Goal: Task Accomplishment & Management: Manage account settings

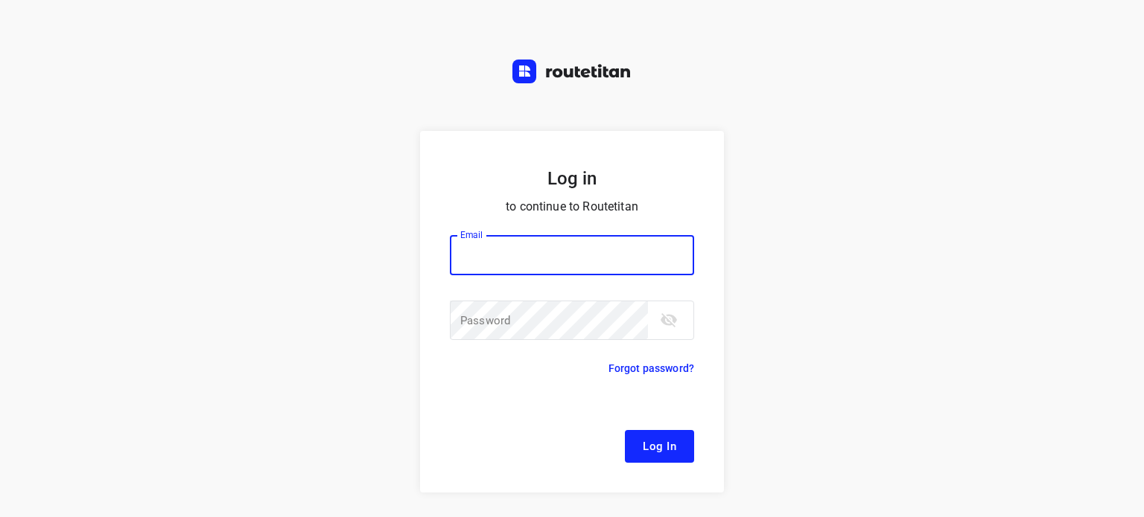
click at [0, 0] on div at bounding box center [0, 0] width 0 height 0
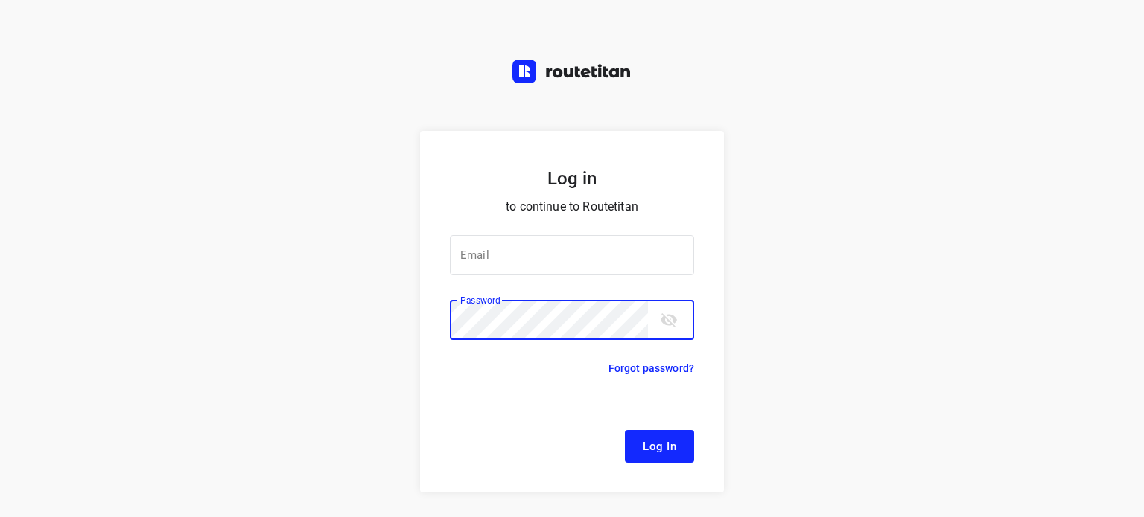
type input "[EMAIL_ADDRESS][DOMAIN_NAME]"
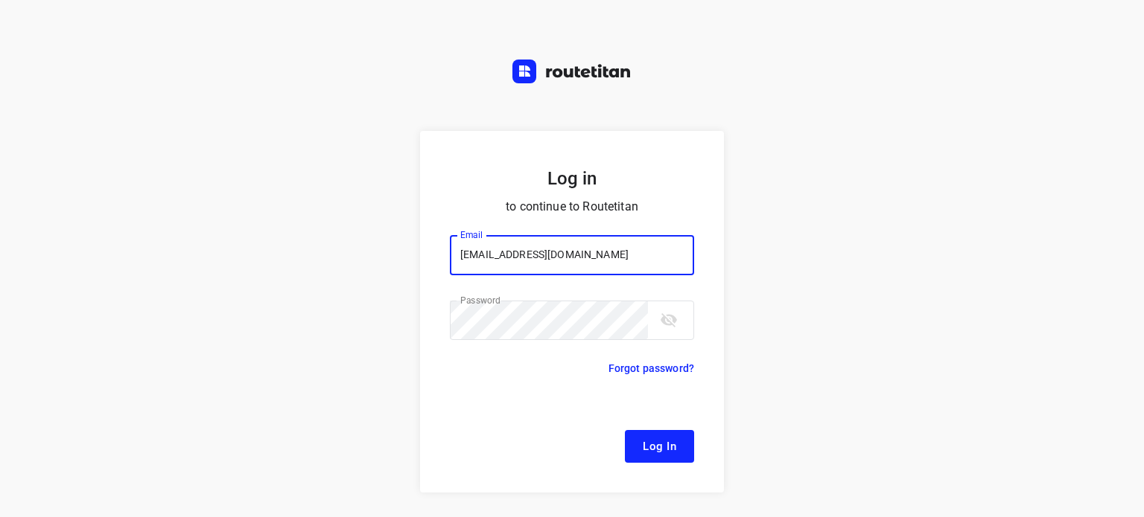
click at [673, 447] on button "Log In" at bounding box center [659, 446] width 69 height 33
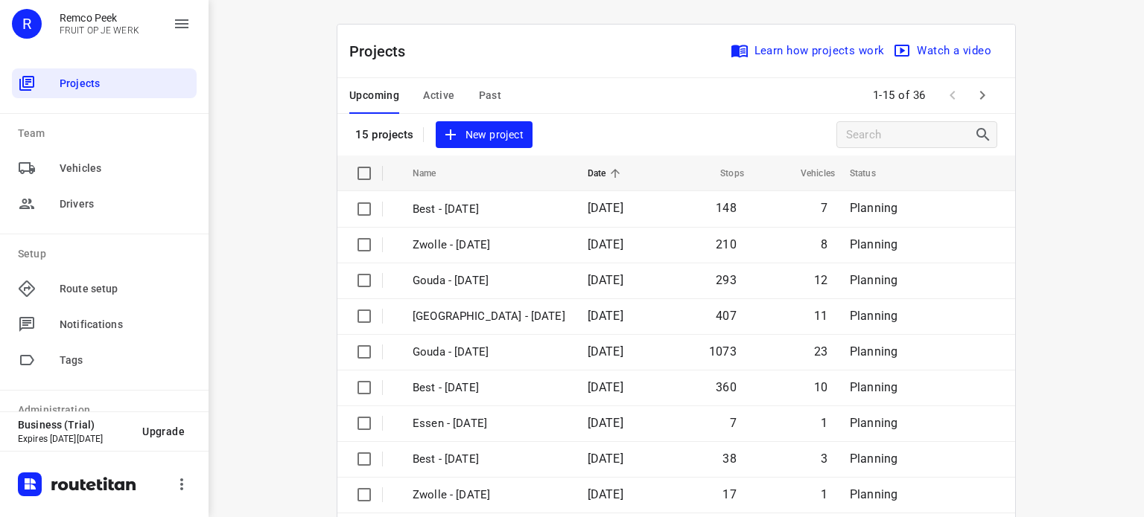
click at [0, 517] on div at bounding box center [0, 517] width 0 height 0
click at [981, 96] on icon "button" at bounding box center [982, 95] width 18 height 18
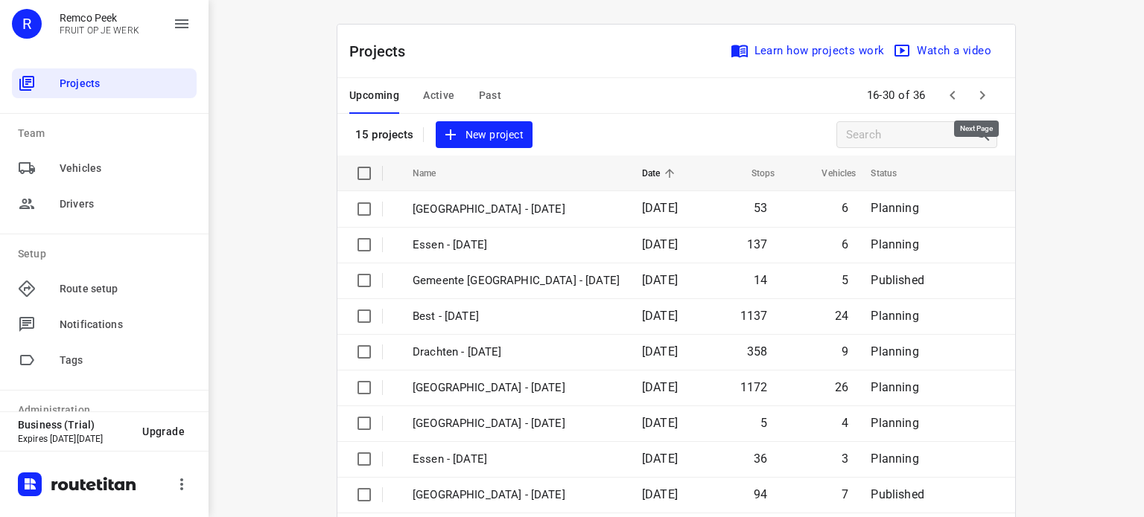
click at [980, 94] on icon "button" at bounding box center [982, 95] width 18 height 18
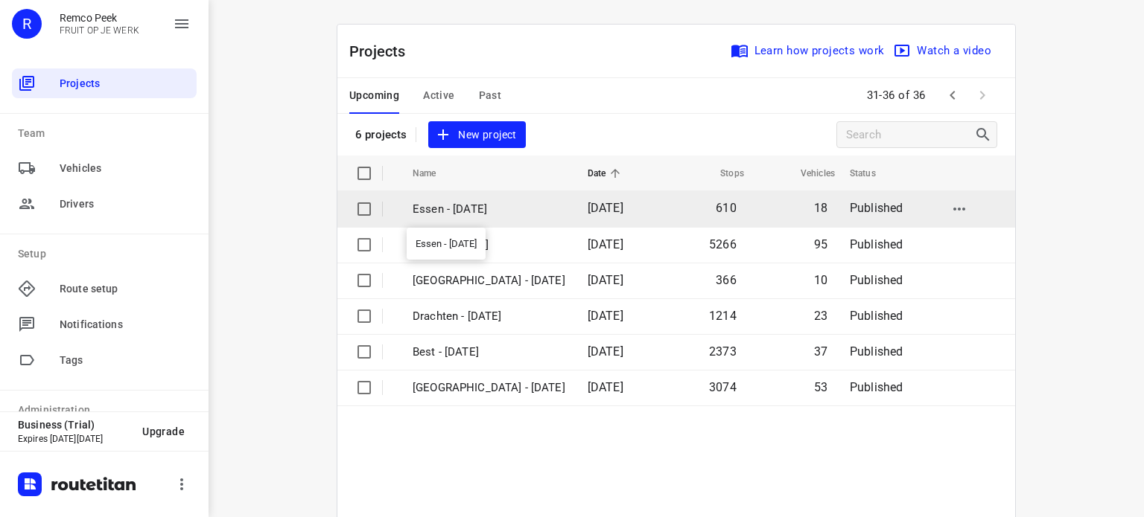
click at [474, 209] on p "Essen - [DATE]" at bounding box center [488, 209] width 153 height 17
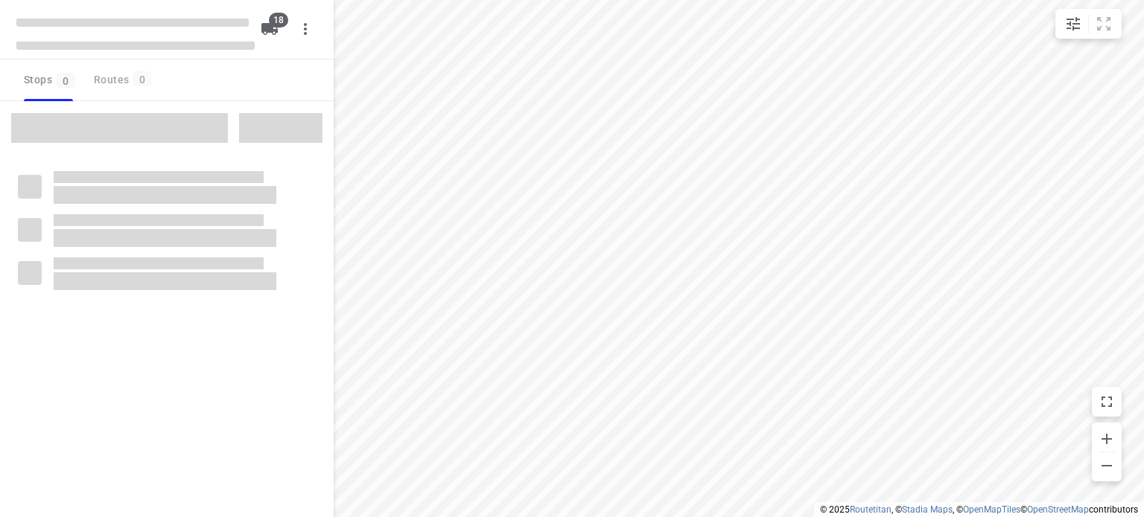
checkbox input "true"
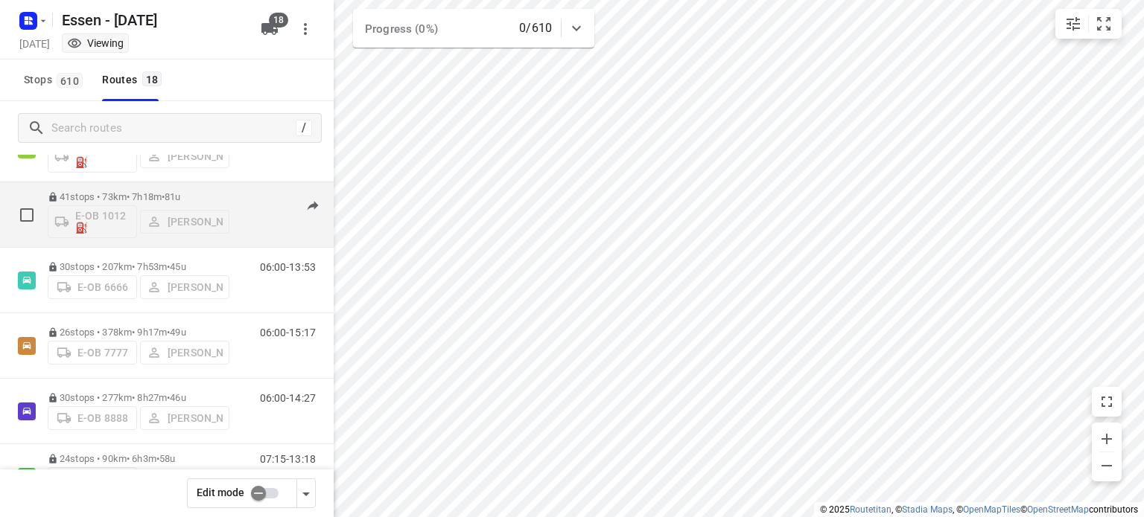
scroll to position [223, 0]
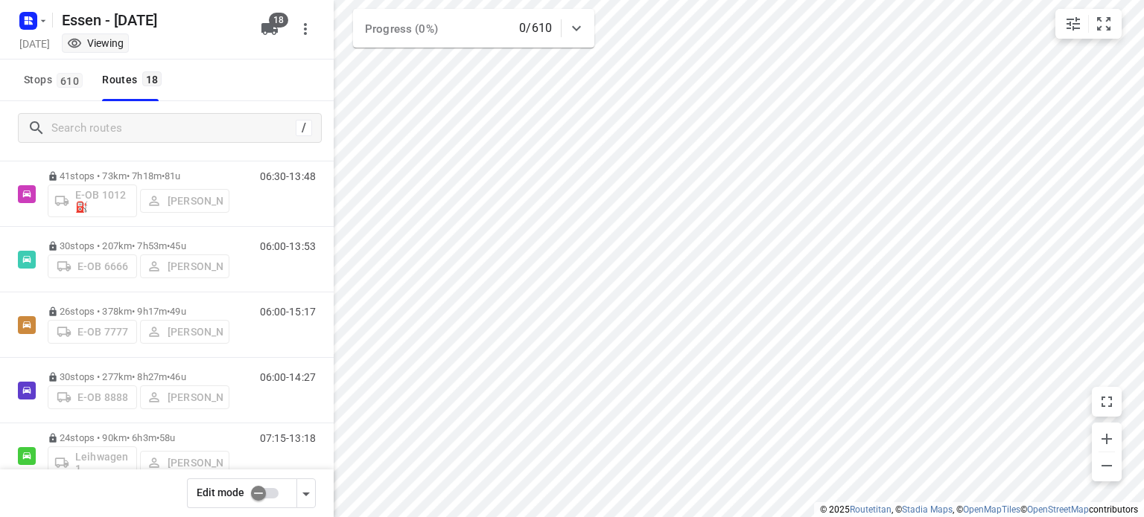
click at [261, 497] on input "checkbox" at bounding box center [258, 494] width 85 height 28
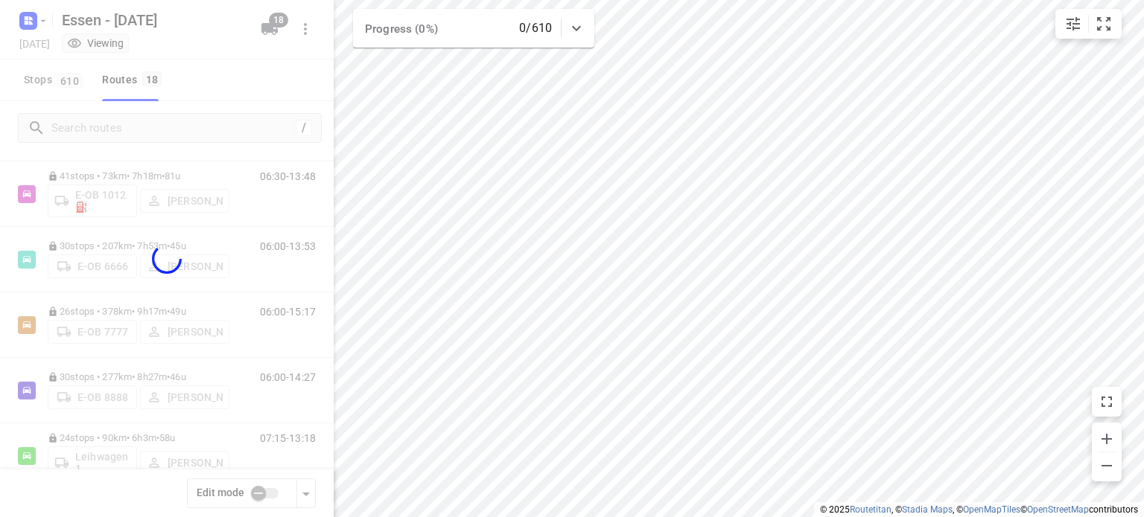
checkbox input "true"
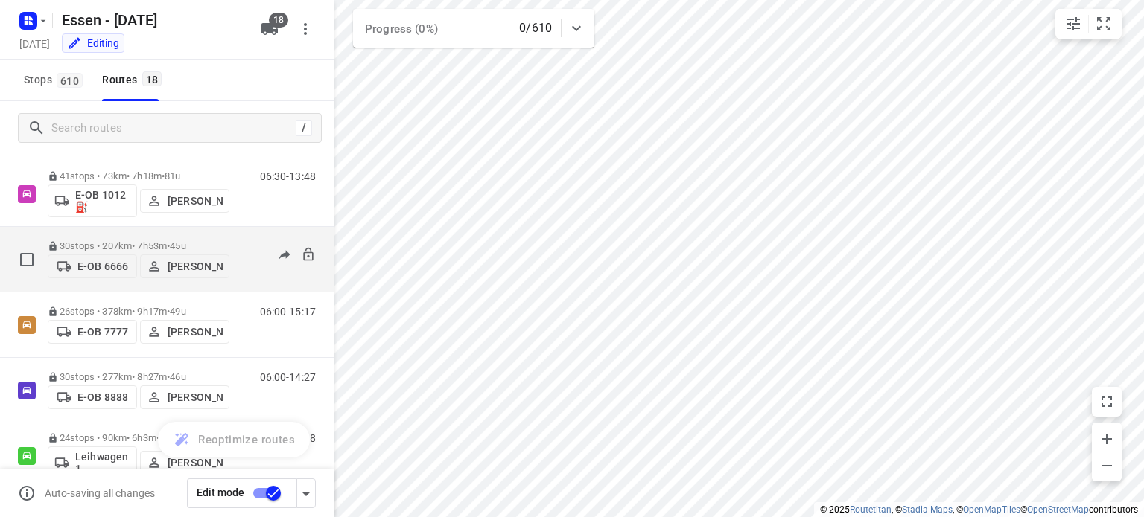
click at [183, 266] on p "[PERSON_NAME]" at bounding box center [195, 267] width 55 height 12
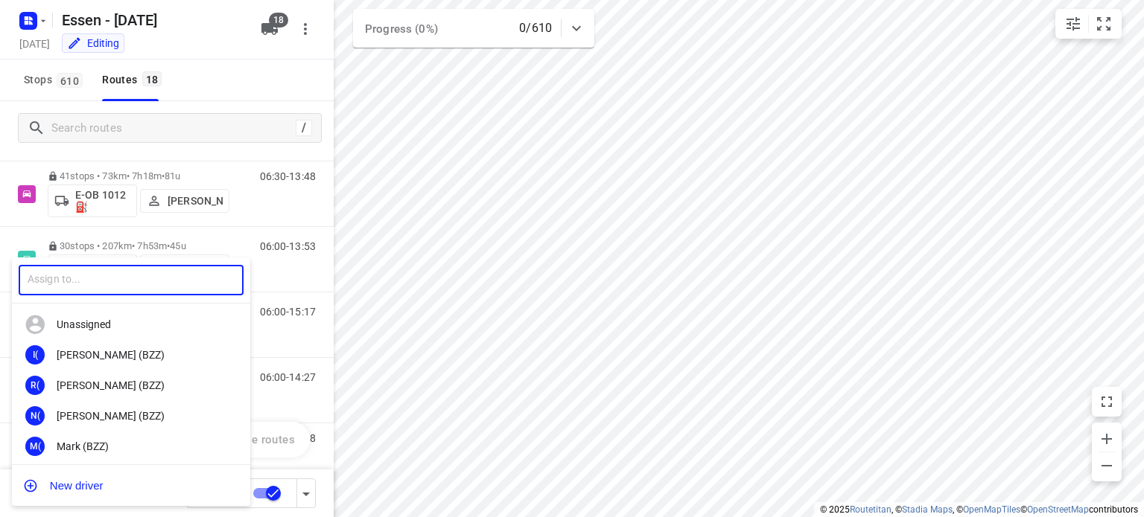
click at [182, 273] on input "text" at bounding box center [131, 280] width 225 height 31
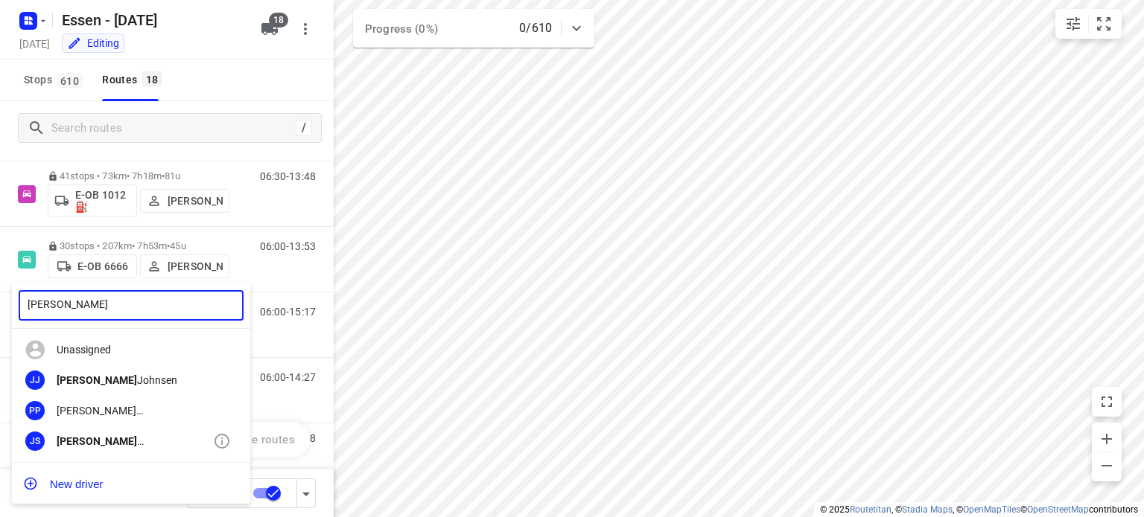
type input "[PERSON_NAME]"
click at [114, 439] on div "[PERSON_NAME]" at bounding box center [135, 442] width 156 height 12
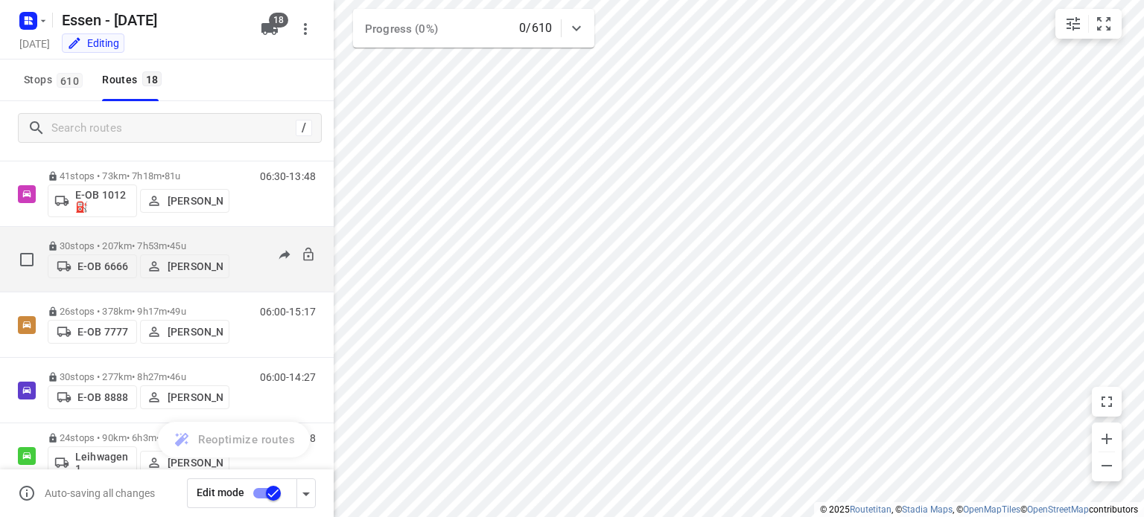
click at [181, 273] on p "[PERSON_NAME]" at bounding box center [195, 267] width 55 height 12
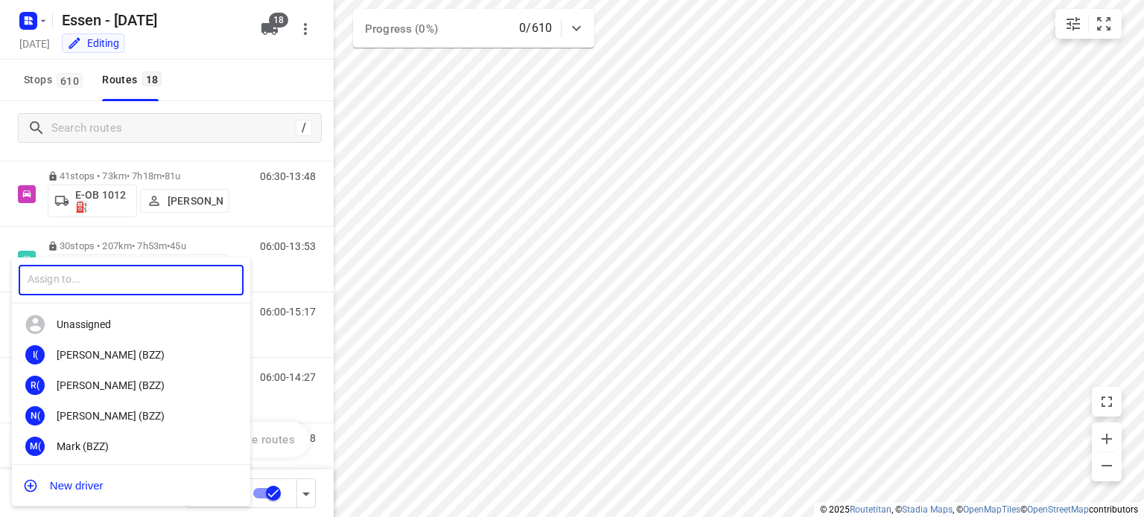
click at [187, 282] on input "text" at bounding box center [131, 280] width 225 height 31
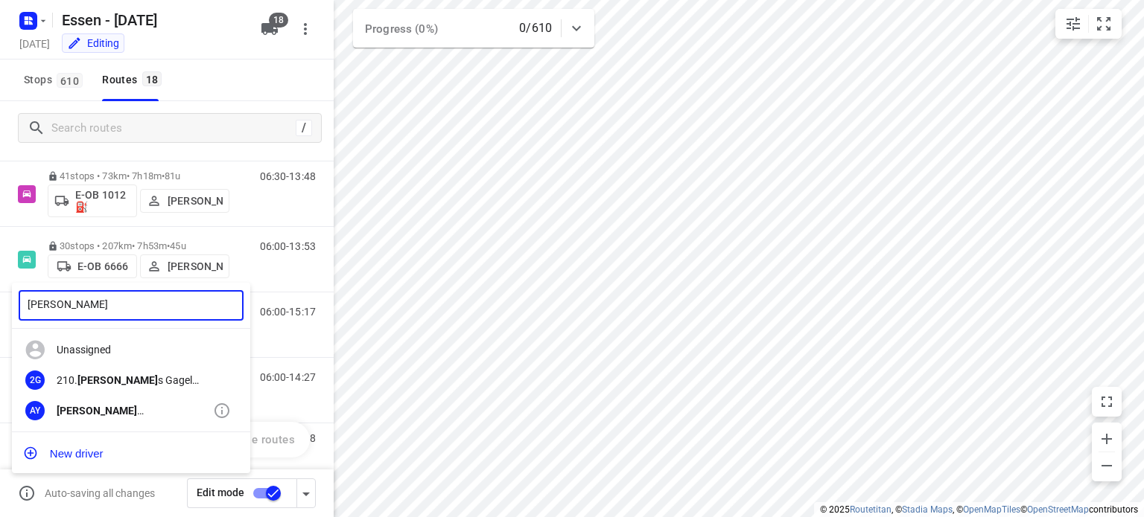
type input "[PERSON_NAME]"
click at [110, 409] on div "[PERSON_NAME]" at bounding box center [135, 411] width 156 height 12
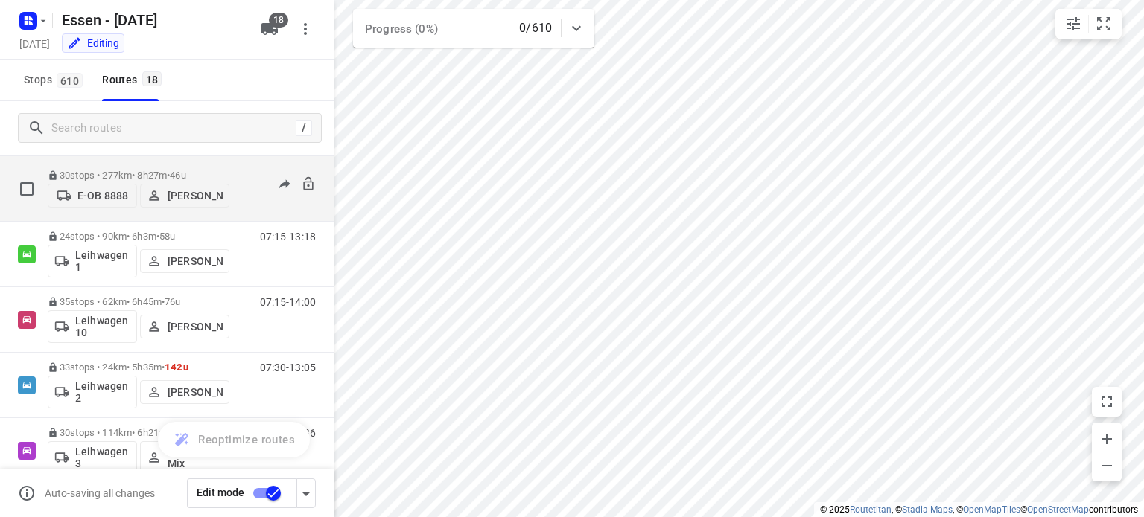
scroll to position [447, 0]
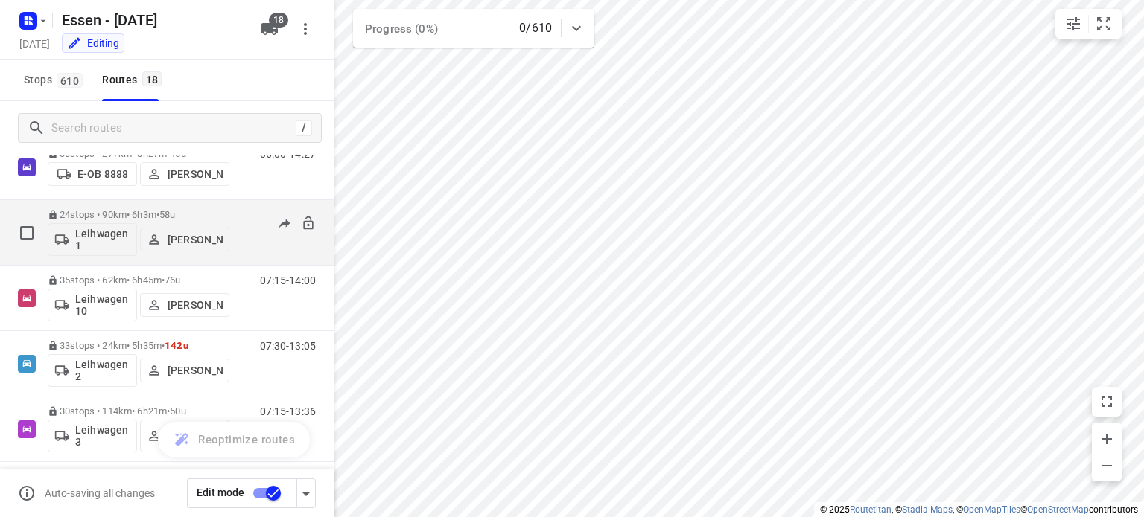
click at [185, 243] on p "[PERSON_NAME]" at bounding box center [195, 240] width 55 height 12
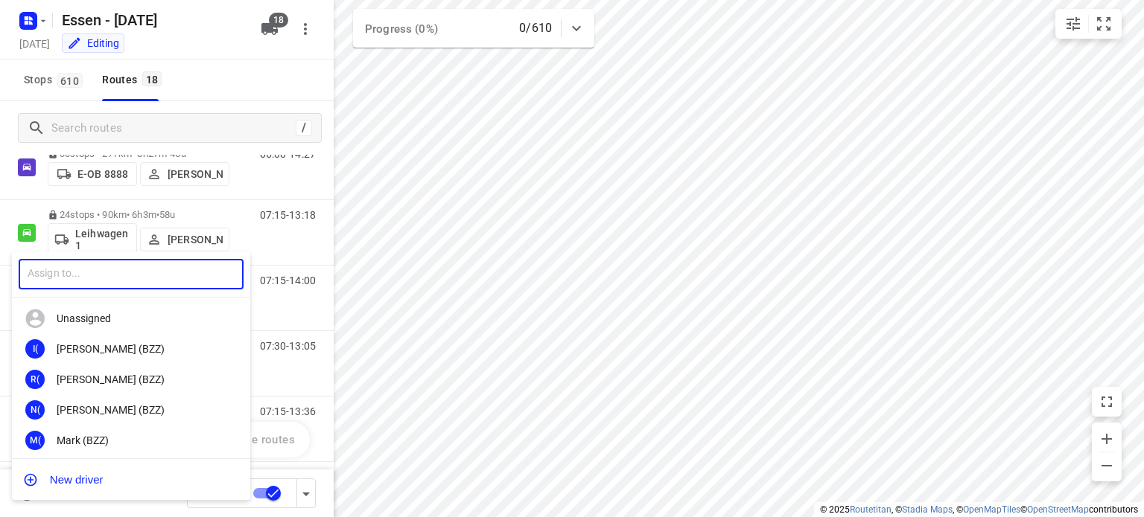
click at [173, 265] on input "text" at bounding box center [131, 274] width 225 height 31
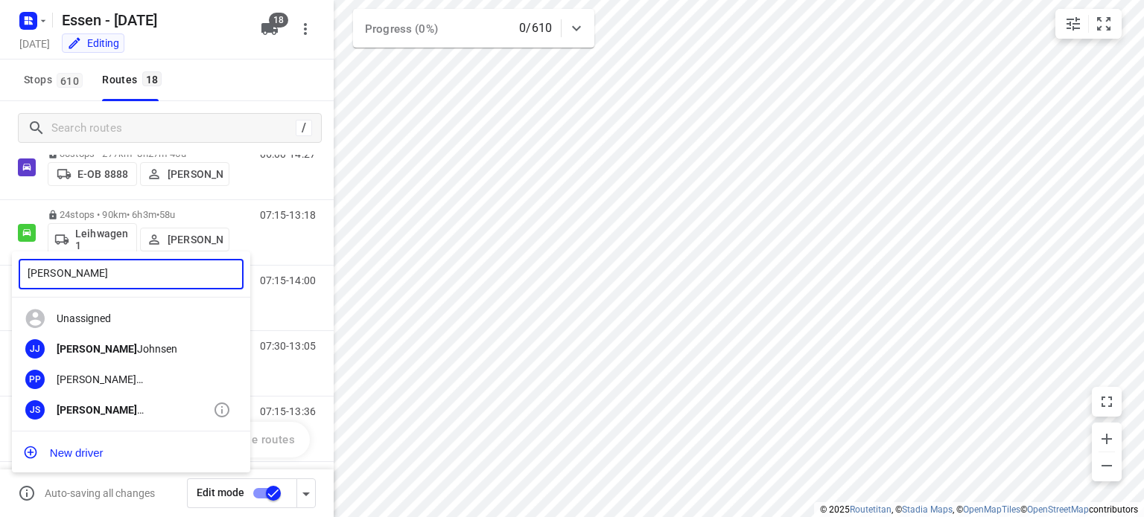
type input "[PERSON_NAME]"
click at [125, 407] on div "[PERSON_NAME]" at bounding box center [135, 410] width 156 height 12
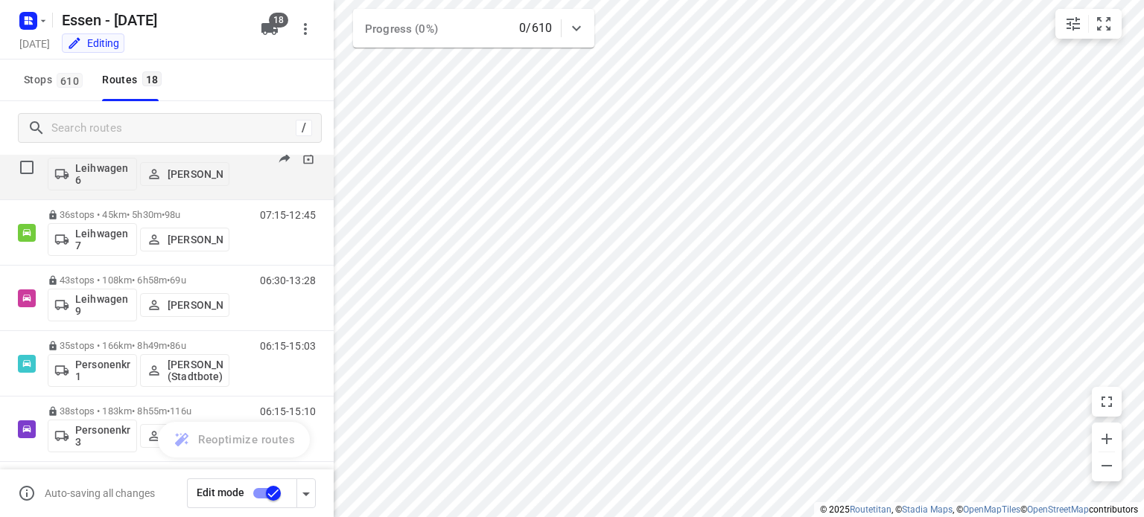
scroll to position [912, 0]
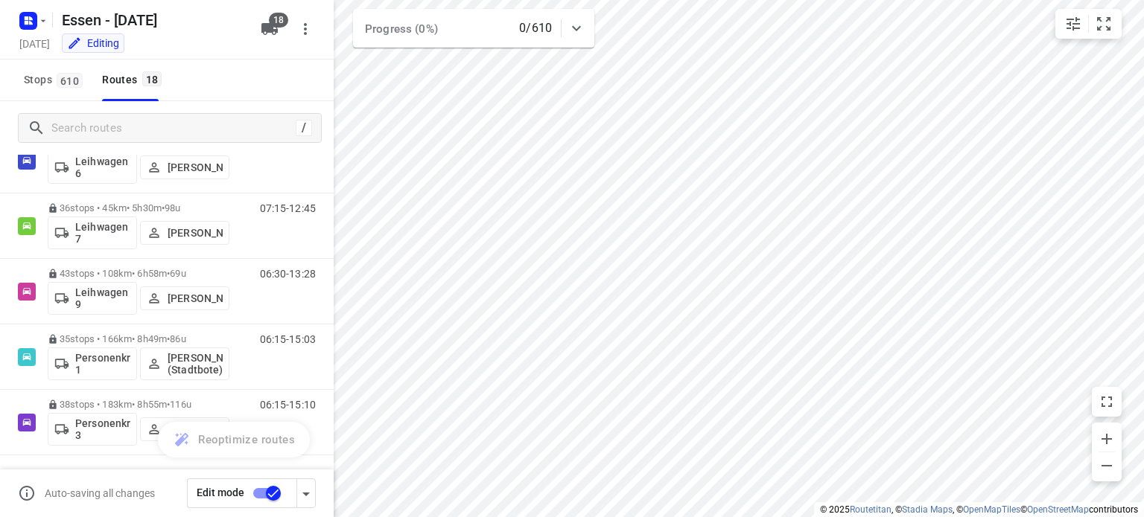
click at [275, 500] on input "checkbox" at bounding box center [273, 494] width 85 height 28
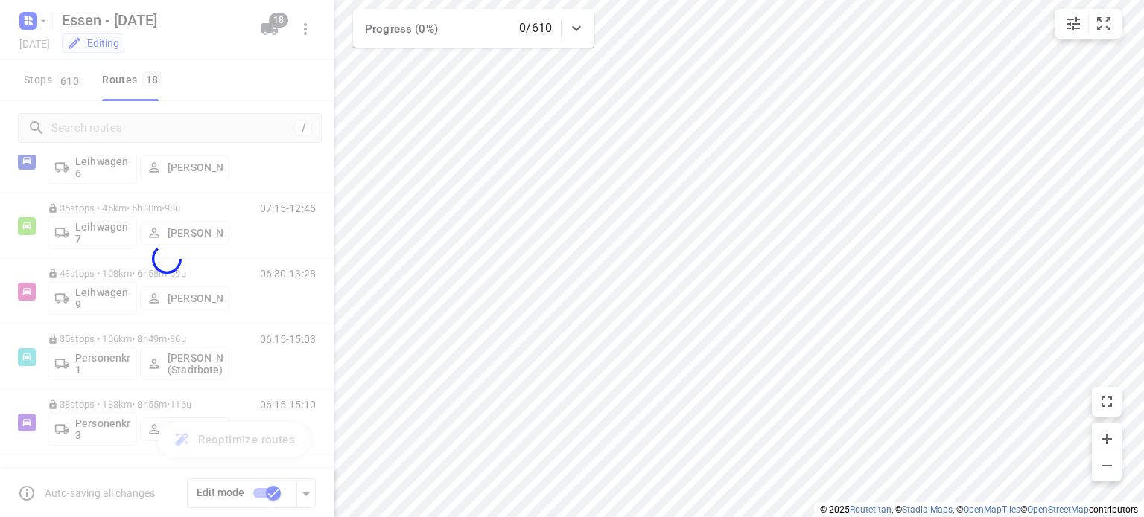
checkbox input "false"
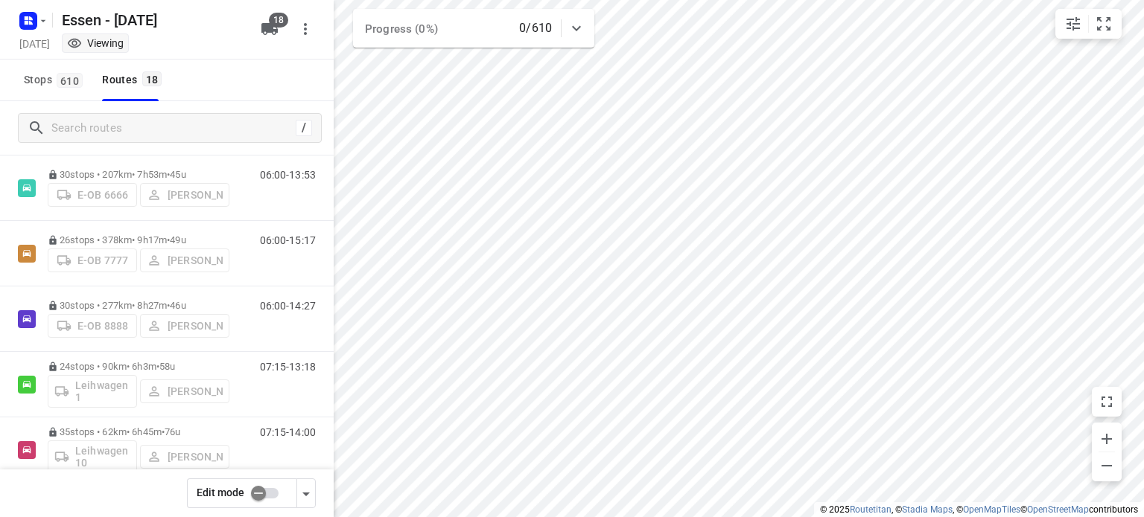
scroll to position [298, 0]
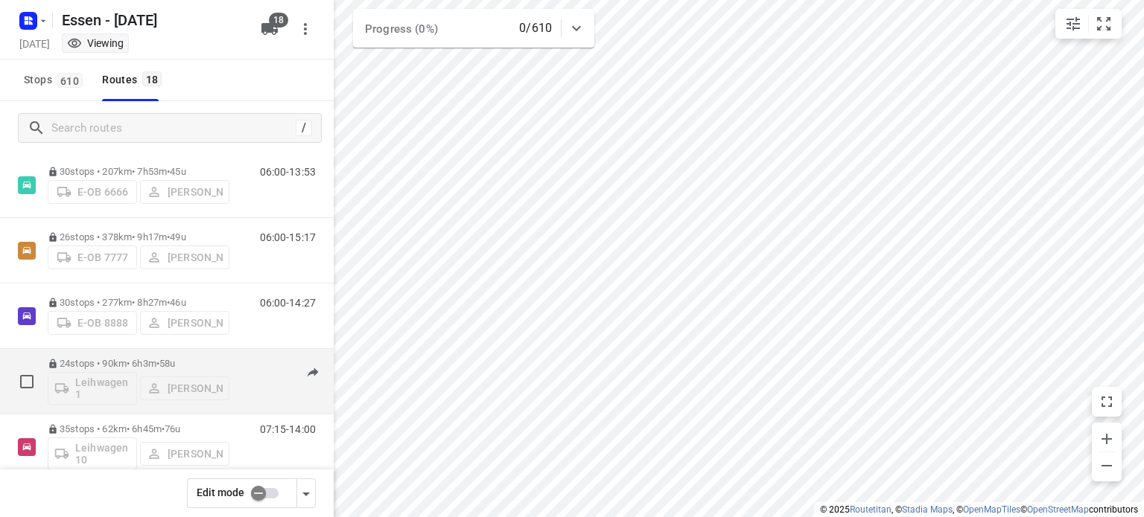
click at [133, 364] on p "24 stops • 90km • 6h3m • 58u" at bounding box center [139, 363] width 182 height 11
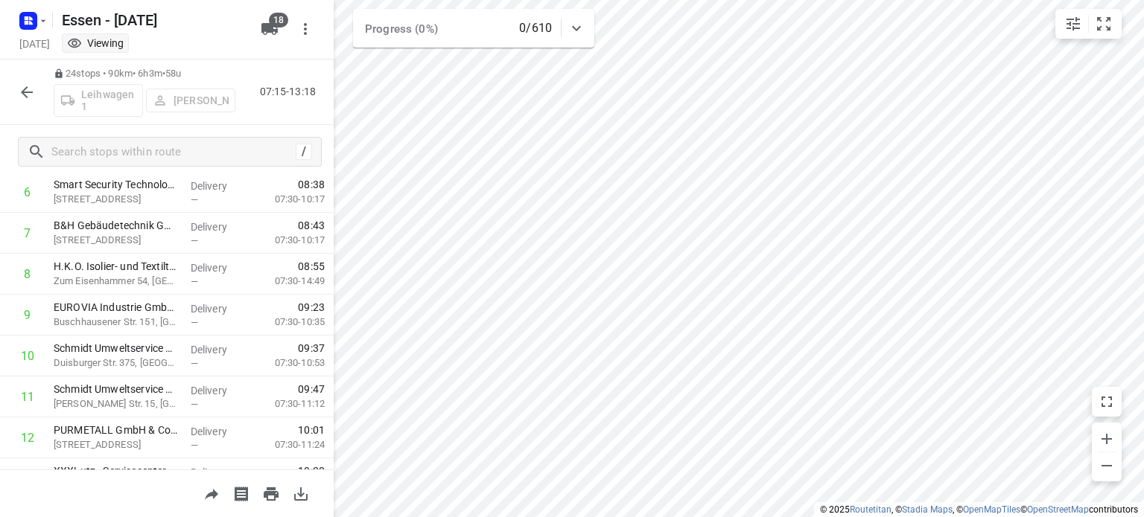
scroll to position [0, 0]
